Goal: Navigation & Orientation: Find specific page/section

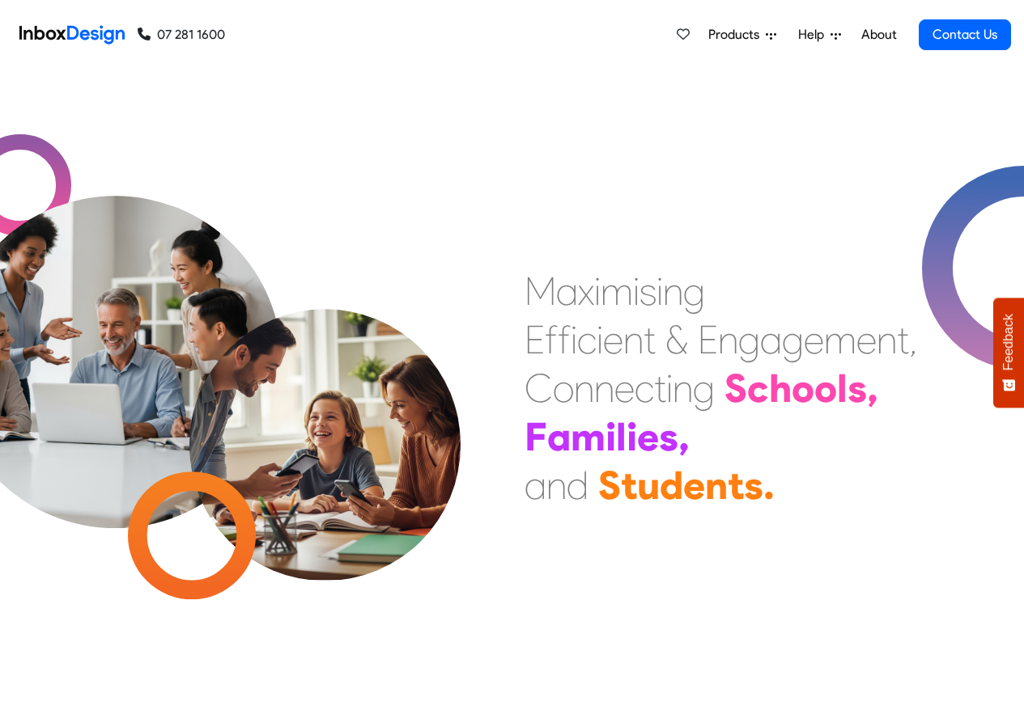
click at [739, 35] on span "Products" at bounding box center [736, 34] width 57 height 19
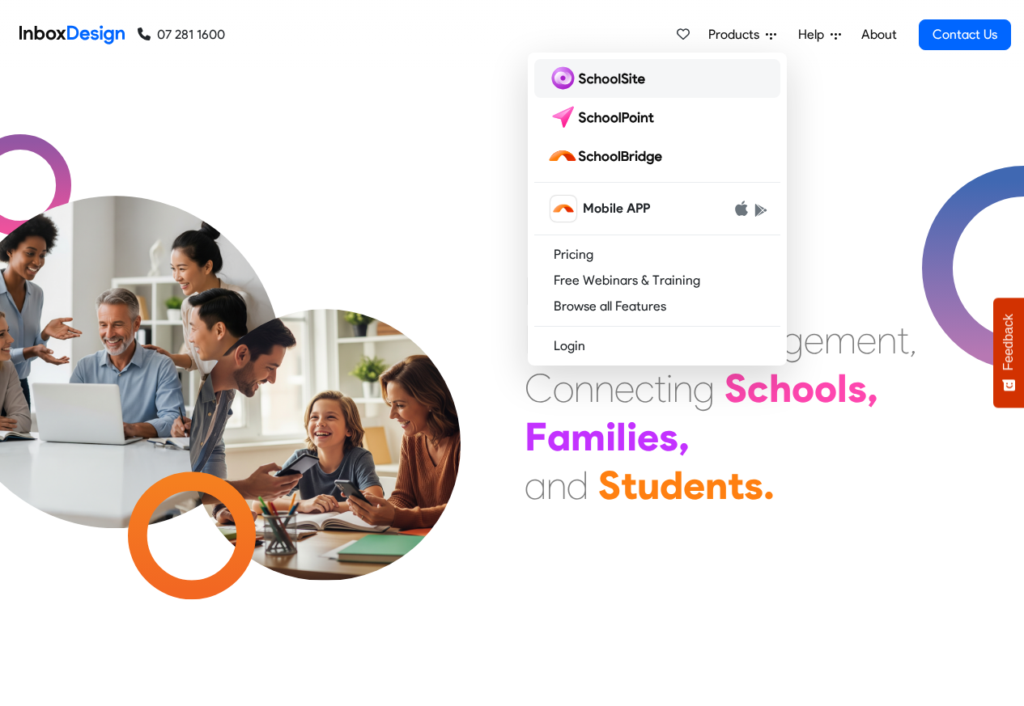
click at [595, 81] on img at bounding box center [599, 79] width 104 height 26
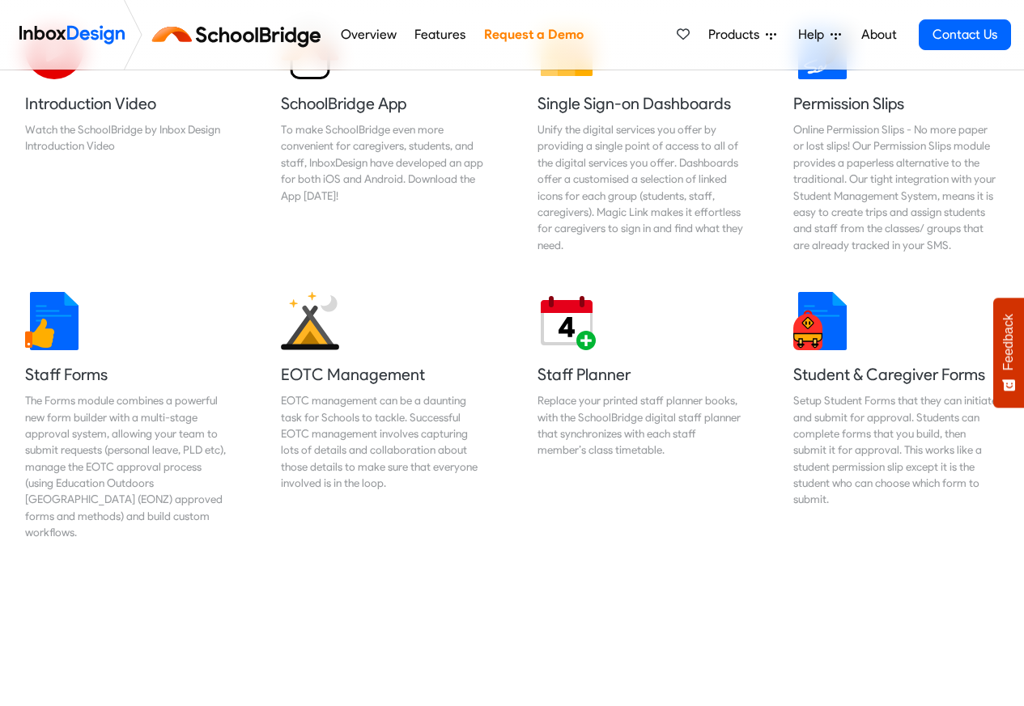
scroll to position [680, 0]
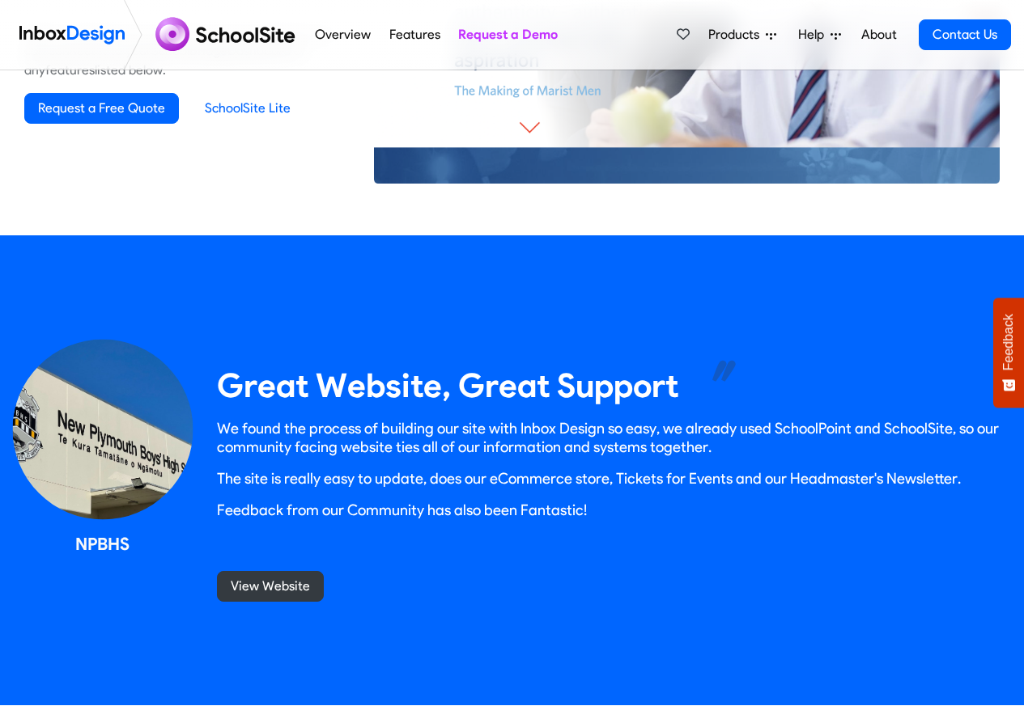
scroll to position [1360, 0]
